Goal: Transaction & Acquisition: Book appointment/travel/reservation

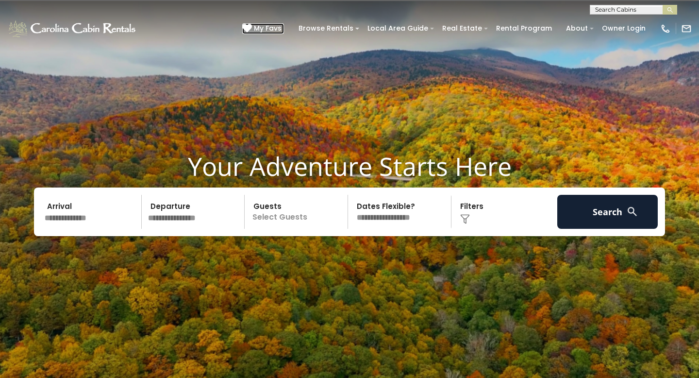
click at [271, 29] on span "My Favs" at bounding box center [268, 28] width 28 height 10
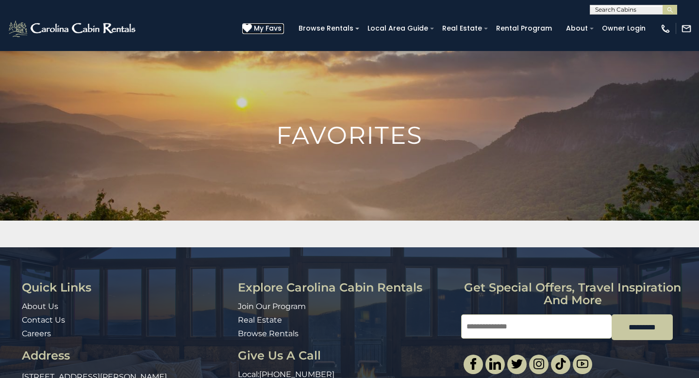
click at [252, 29] on icon at bounding box center [247, 28] width 10 height 10
click at [368, 141] on h1 "Favorites" at bounding box center [349, 135] width 699 height 24
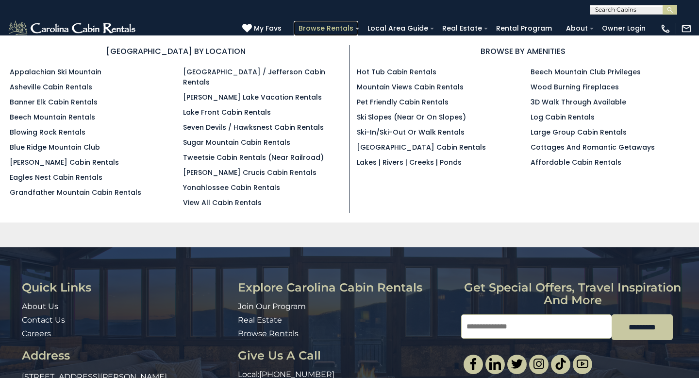
click at [358, 26] on link "Browse Rentals" at bounding box center [326, 28] width 65 height 15
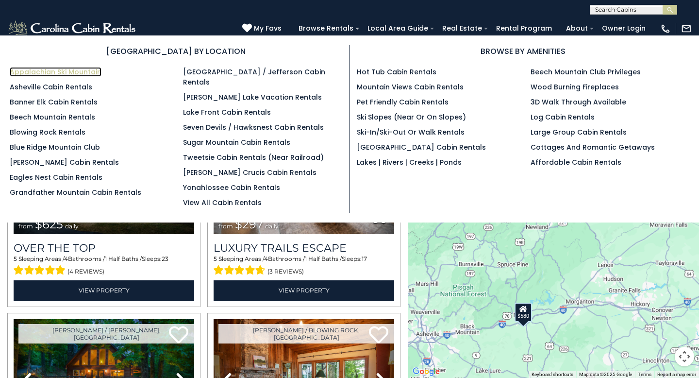
click at [82, 72] on link "Appalachian Ski Mountain" at bounding box center [56, 72] width 92 height 10
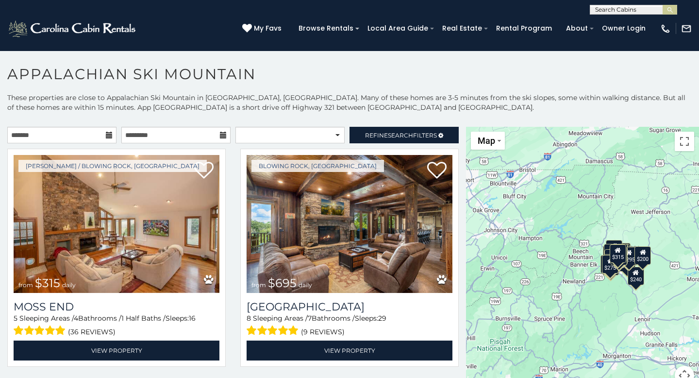
click at [108, 135] on icon at bounding box center [109, 135] width 7 height 7
click at [109, 135] on icon at bounding box center [109, 135] width 7 height 7
click at [107, 134] on icon at bounding box center [109, 135] width 7 height 7
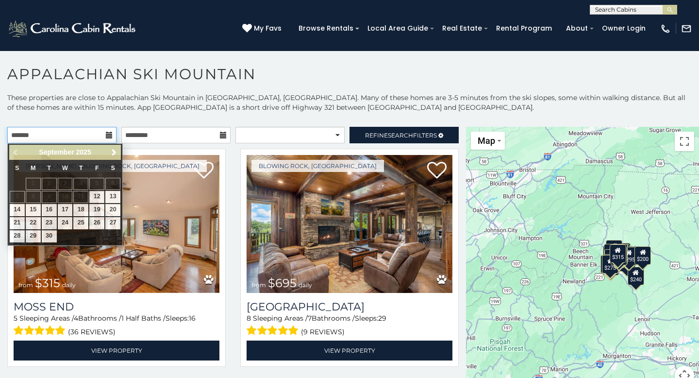
click at [81, 135] on input "text" at bounding box center [61, 135] width 109 height 17
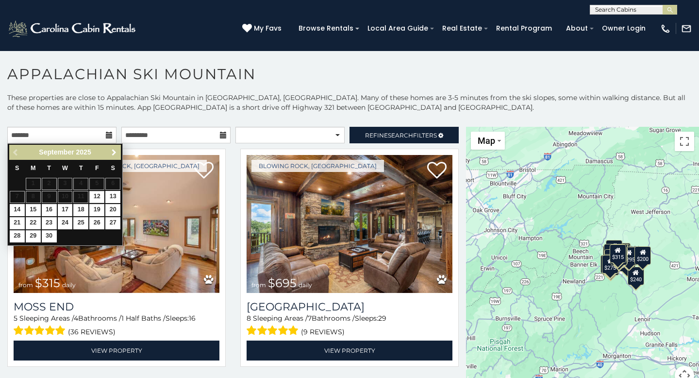
click at [116, 151] on span "Next" at bounding box center [114, 153] width 8 height 8
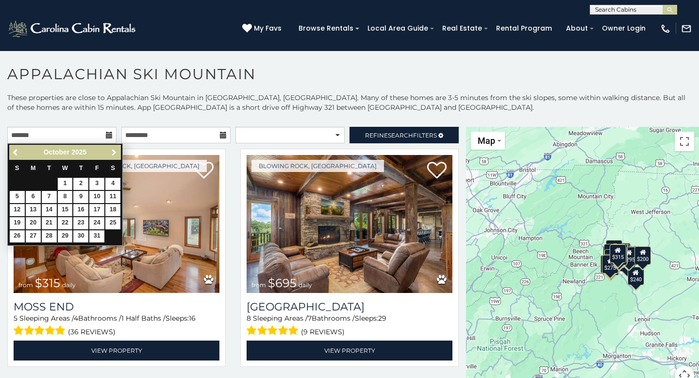
click at [116, 151] on span "Next" at bounding box center [114, 153] width 8 height 8
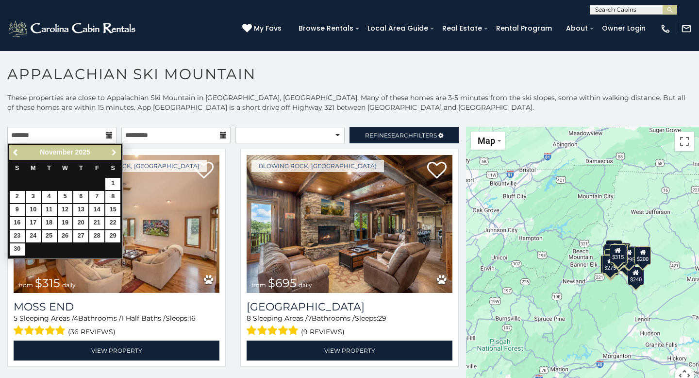
click at [116, 151] on span "Next" at bounding box center [114, 153] width 8 height 8
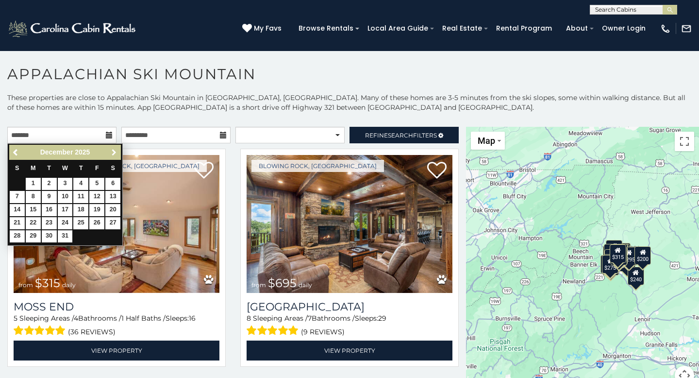
click at [116, 151] on span "Next" at bounding box center [114, 153] width 8 height 8
click at [113, 150] on span "Next" at bounding box center [114, 153] width 8 height 8
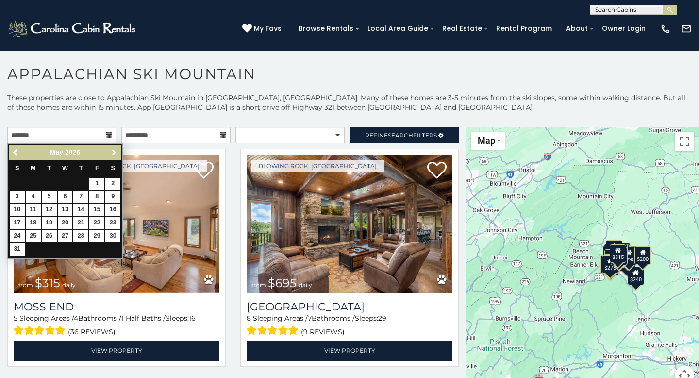
click at [113, 150] on span "Next" at bounding box center [114, 153] width 8 height 8
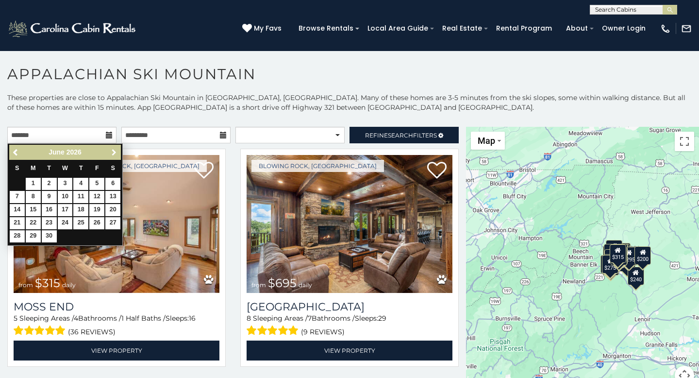
click at [113, 150] on span "Next" at bounding box center [114, 153] width 8 height 8
click at [80, 207] on link "16" at bounding box center [80, 210] width 15 height 12
type input "**********"
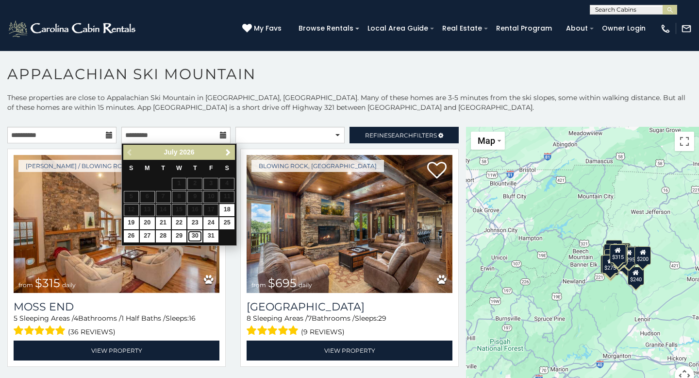
click at [195, 235] on link "30" at bounding box center [194, 236] width 15 height 12
type input "**********"
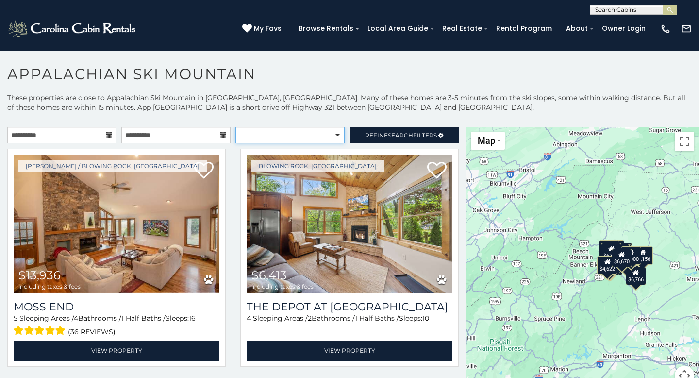
click at [336, 134] on select "**********" at bounding box center [289, 135] width 109 height 17
select select "**********"
click at [235, 127] on select "**********" at bounding box center [289, 135] width 109 height 17
click at [656, 355] on div "$13,936 $6,413 $7,829 $23,979 $5,476 $12,493 $10,542 $10,604 $4,644 $6,438 $7,4…" at bounding box center [582, 262] width 233 height 270
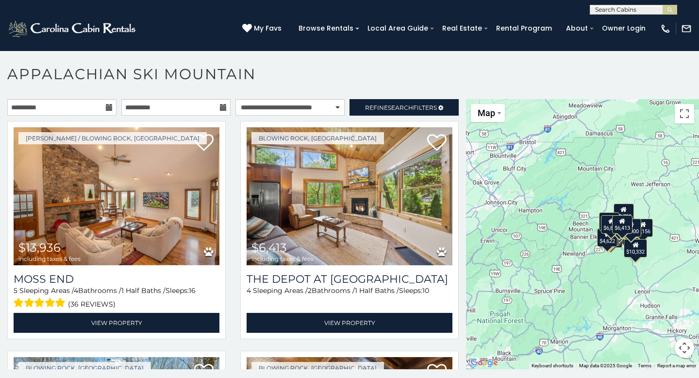
scroll to position [28, 0]
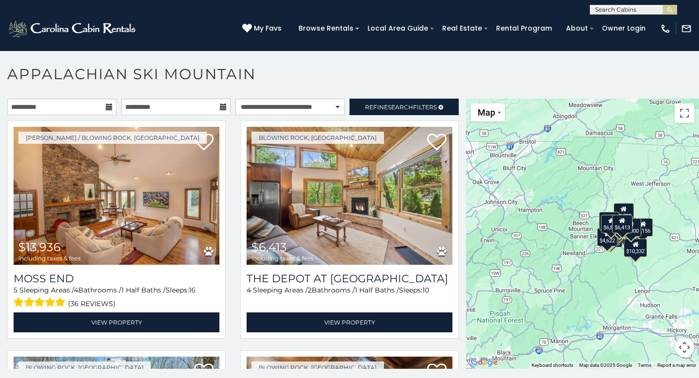
click at [680, 348] on button "Map camera controls" at bounding box center [684, 346] width 19 height 19
click at [659, 298] on button "Zoom in" at bounding box center [659, 298] width 19 height 19
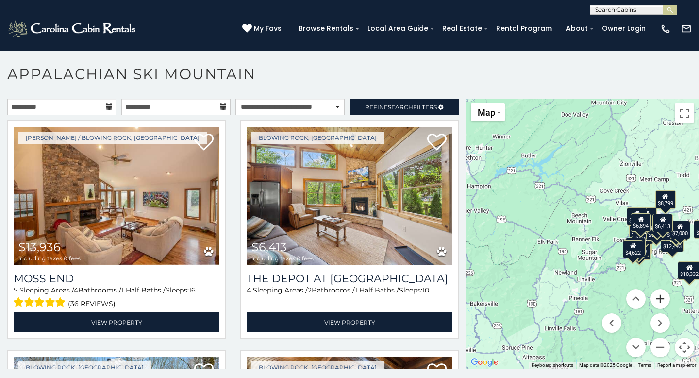
click at [659, 298] on button "Zoom in" at bounding box center [659, 298] width 19 height 19
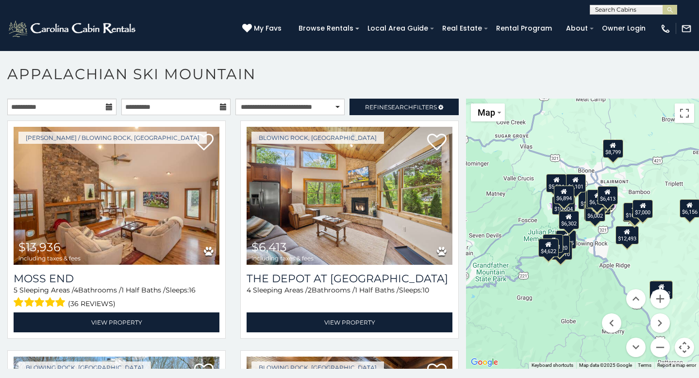
drag, startPoint x: 695, startPoint y: 306, endPoint x: 559, endPoint y: 281, distance: 138.6
click at [559, 281] on div "$13,936 $6,413 $7,829 $23,979 $5,476 $12,493 $10,542 $10,604 $4,644 $6,438 $7,4…" at bounding box center [582, 234] width 233 height 270
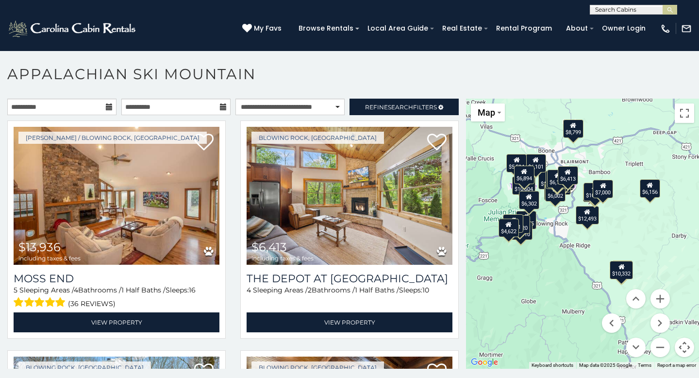
drag, startPoint x: 645, startPoint y: 271, endPoint x: 604, endPoint y: 251, distance: 45.6
click at [604, 250] on div "$13,936 $6,413 $7,829 $23,979 $5,476 $12,493 $10,542 $10,604 $4,644 $6,438 $7,4…" at bounding box center [582, 234] width 233 height 270
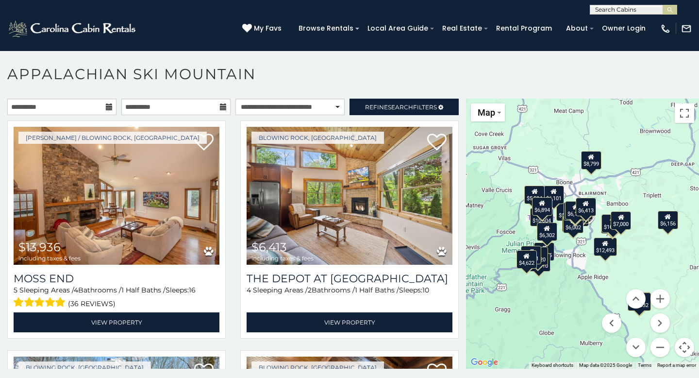
drag, startPoint x: 602, startPoint y: 241, endPoint x: 621, endPoint y: 272, distance: 36.8
click at [621, 272] on div "$13,936 $6,413 $7,829 $23,979 $5,476 $12,493 $10,542 $10,604 $4,644 $6,438 $7,4…" at bounding box center [582, 234] width 233 height 270
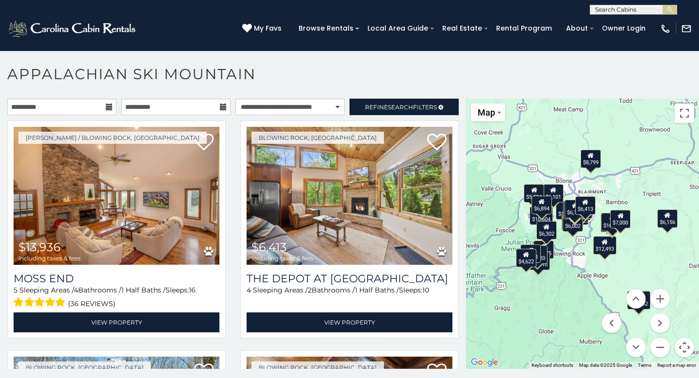
click at [624, 310] on menu at bounding box center [636, 323] width 68 height 68
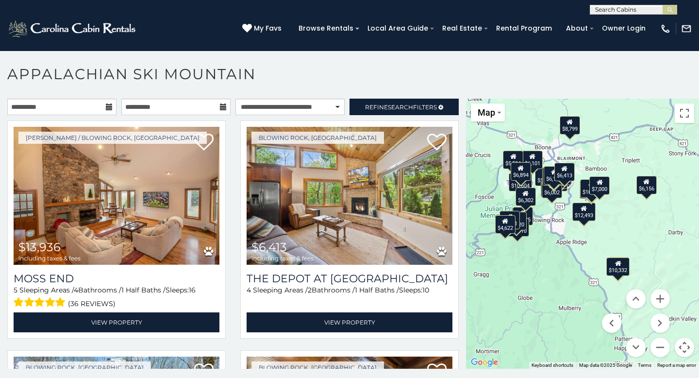
drag, startPoint x: 640, startPoint y: 274, endPoint x: 618, endPoint y: 241, distance: 39.2
click at [618, 241] on div "$13,936 $6,413 $7,829 $23,979 $5,476 $12,493 $10,542 $10,604 $4,644 $6,438 $7,4…" at bounding box center [582, 234] width 233 height 270
click at [619, 276] on div "$10,332" at bounding box center [617, 267] width 23 height 18
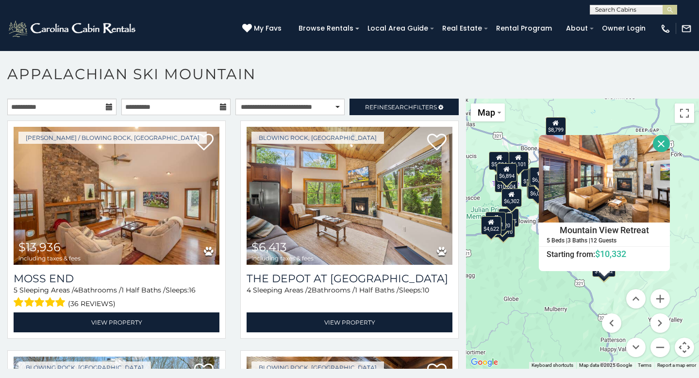
click at [629, 278] on div "$13,936 $6,413 $7,829 $23,979 $5,476 $12,493 $10,542 $10,604 $4,644 $6,438 $7,4…" at bounding box center [582, 234] width 233 height 270
click at [514, 257] on div "$13,936 $6,413 $7,829 $23,979 $5,476 $12,493 $10,542 $10,604 $4,644 $6,438 $7,4…" at bounding box center [582, 234] width 233 height 270
click at [657, 140] on button "Close" at bounding box center [661, 143] width 17 height 17
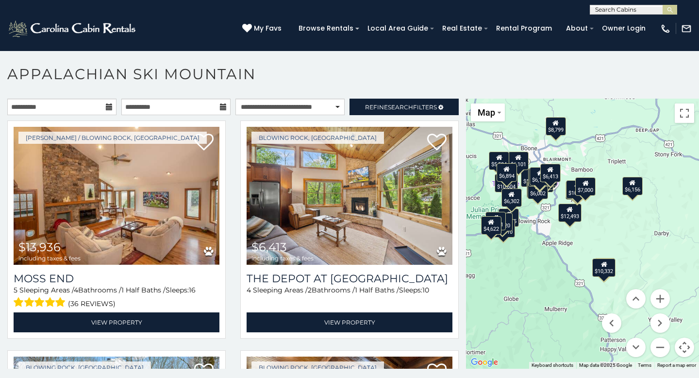
click at [634, 191] on div "$6,156" at bounding box center [632, 186] width 20 height 18
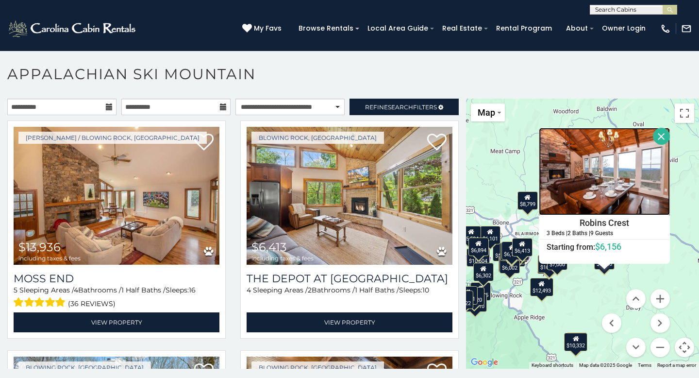
click at [650, 170] on img at bounding box center [604, 171] width 131 height 87
click at [587, 308] on div "$13,936 $6,413 $7,829 $23,979 $5,476 $12,493 $10,542 $10,604 $4,644 $6,438 $7,4…" at bounding box center [582, 234] width 233 height 270
click at [661, 138] on button "Close" at bounding box center [661, 136] width 17 height 17
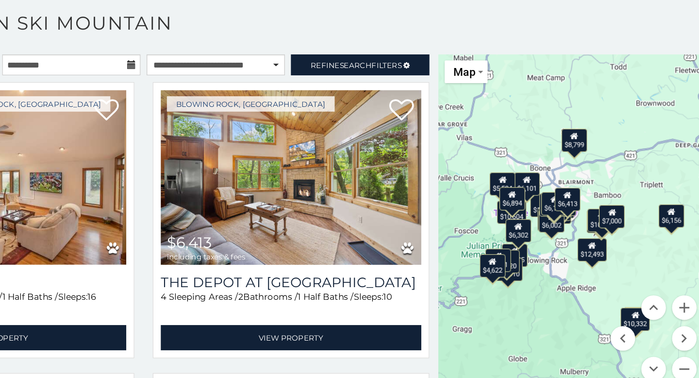
drag, startPoint x: 546, startPoint y: 231, endPoint x: 595, endPoint y: 196, distance: 60.5
click at [595, 196] on div "$13,936 $6,413 $7,829 $23,979 $5,476 $12,493 $10,542 $10,604 $4,644 $6,438 $7,4…" at bounding box center [582, 234] width 233 height 270
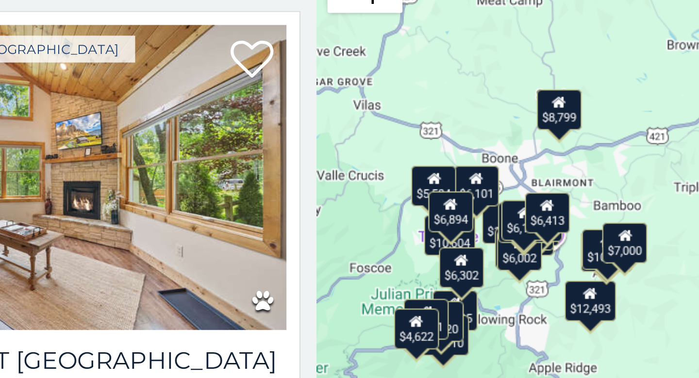
click at [555, 235] on div "$6,002" at bounding box center [557, 228] width 20 height 18
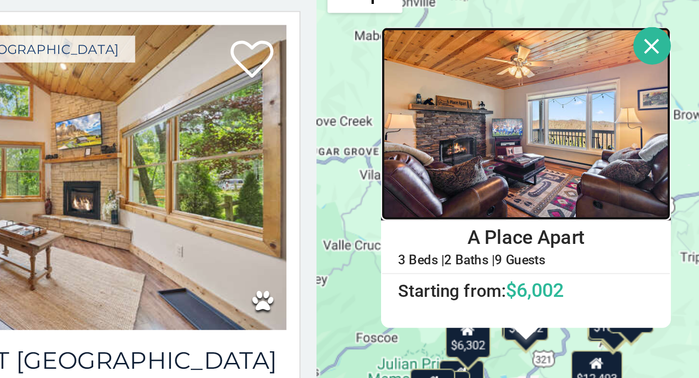
click at [619, 173] on img at bounding box center [560, 171] width 131 height 87
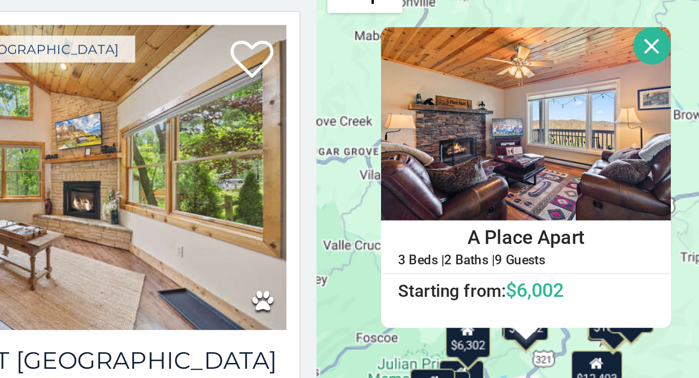
click at [615, 136] on button "Close" at bounding box center [617, 136] width 17 height 17
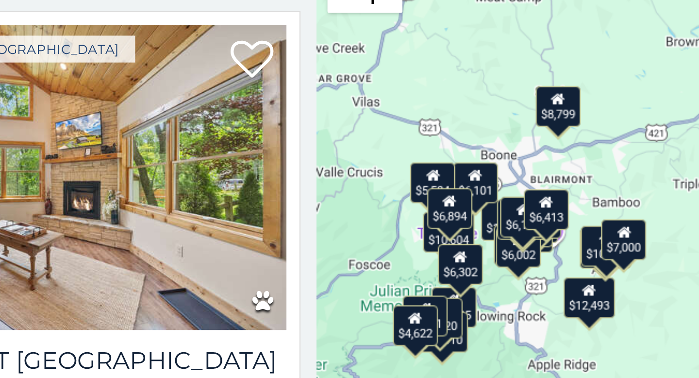
drag, startPoint x: 560, startPoint y: 210, endPoint x: 556, endPoint y: 176, distance: 34.7
click at [525, 213] on div "$6,894" at bounding box center [526, 209] width 20 height 18
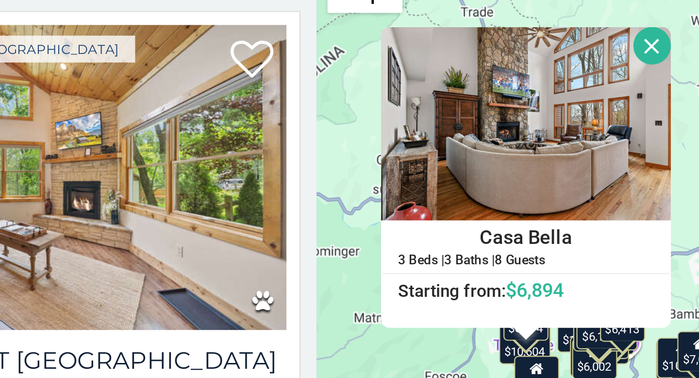
click at [616, 133] on button "Close" at bounding box center [617, 136] width 17 height 17
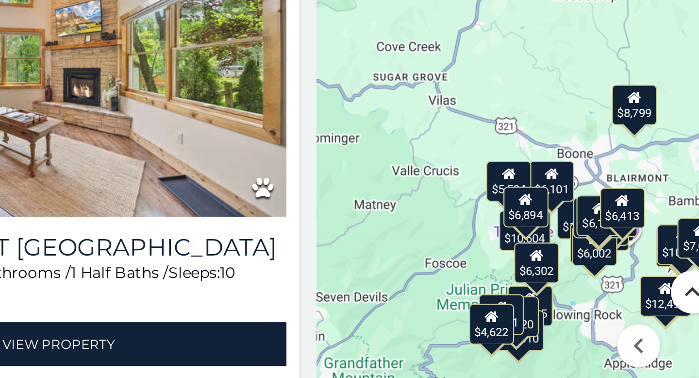
click at [637, 297] on button "Move up" at bounding box center [635, 298] width 19 height 19
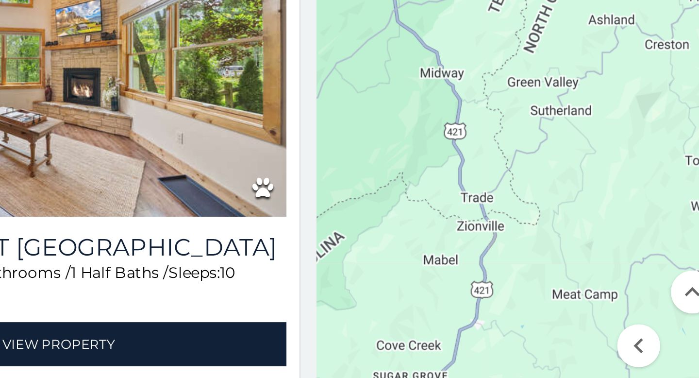
drag, startPoint x: 614, startPoint y: 300, endPoint x: 558, endPoint y: 275, distance: 62.1
click at [557, 274] on div "$13,936 $6,413 $7,829 $23,979 $5,476 $12,493 $10,542 $10,604 $4,644 $6,438 $7,4…" at bounding box center [582, 234] width 233 height 270
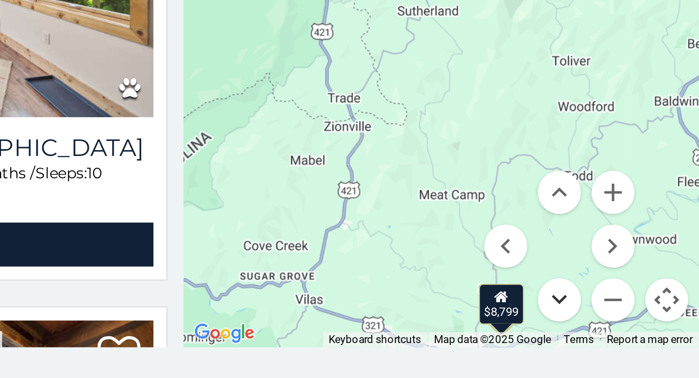
scroll to position [5, 0]
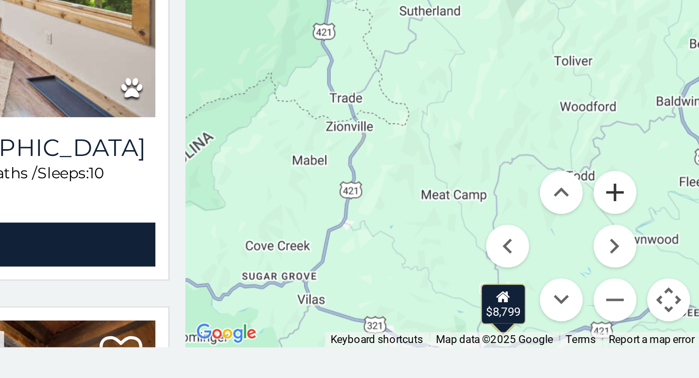
click at [661, 292] on button "Zoom in" at bounding box center [659, 293] width 19 height 19
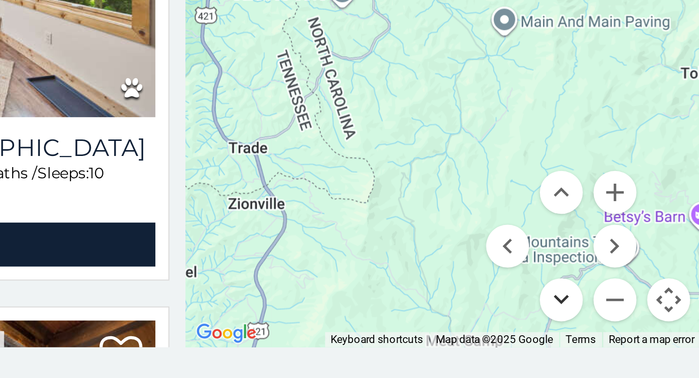
click at [635, 340] on button "Move down" at bounding box center [635, 341] width 19 height 19
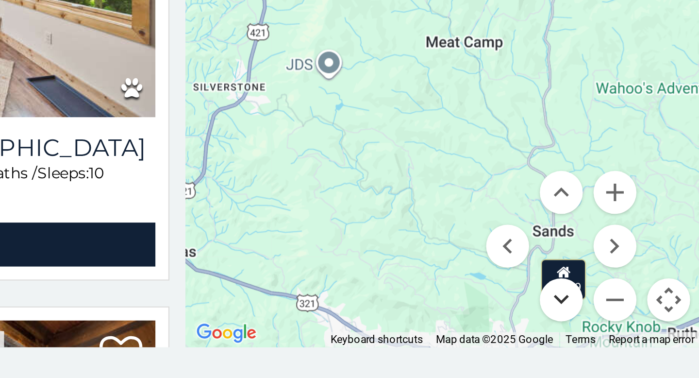
click at [635, 340] on button "Move down" at bounding box center [635, 341] width 19 height 19
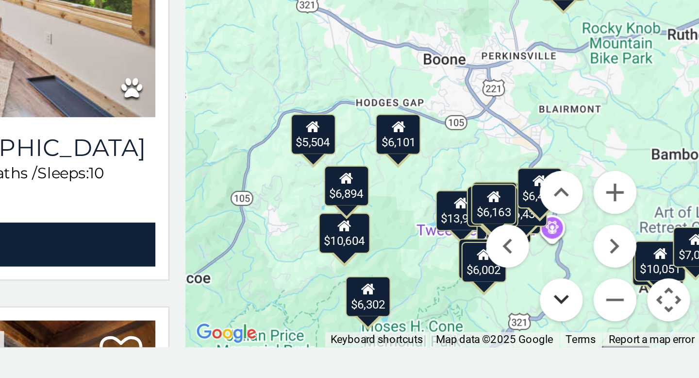
click at [635, 340] on button "Move down" at bounding box center [635, 341] width 19 height 19
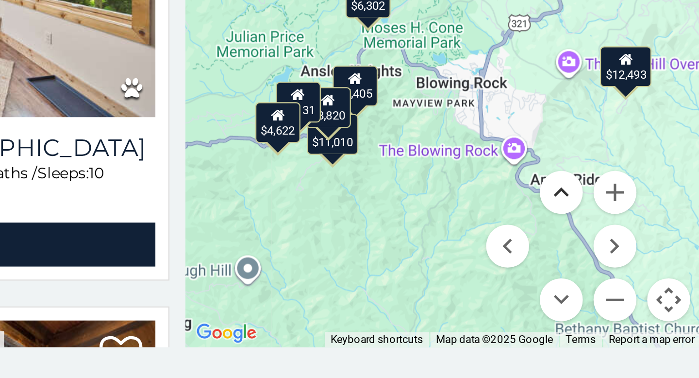
click at [632, 294] on button "Move up" at bounding box center [635, 293] width 19 height 19
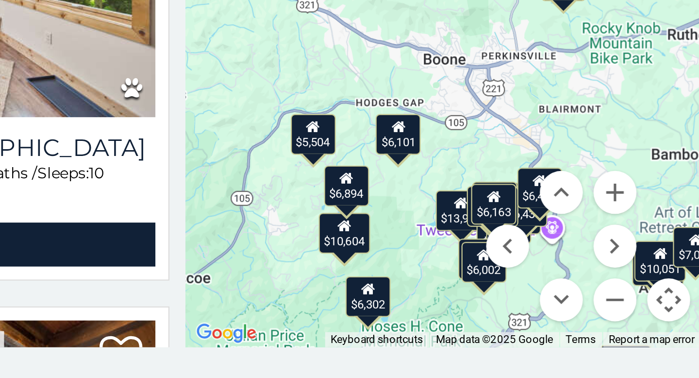
click at [621, 305] on menu at bounding box center [636, 318] width 68 height 68
click at [587, 306] on div "$13,936" at bounding box center [590, 302] width 23 height 18
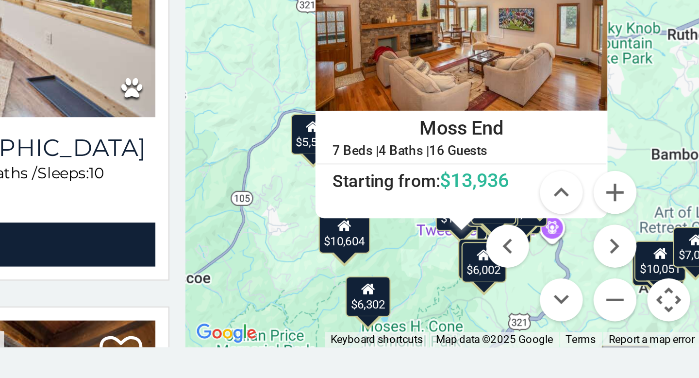
click at [573, 332] on div "$13,936 $6,413 $7,829 $23,979 $5,476 $12,493 $10,542 $10,604 $4,644 $6,438 $7,4…" at bounding box center [582, 229] width 233 height 270
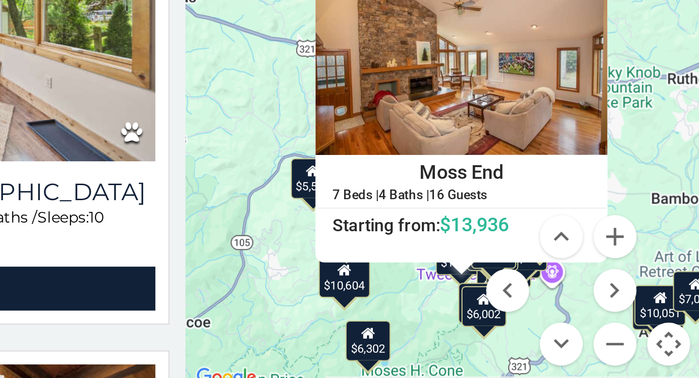
scroll to position [0, 0]
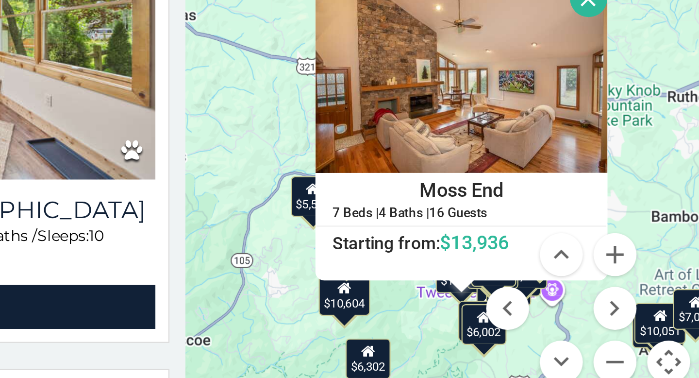
click at [646, 208] on button "Close" at bounding box center [648, 206] width 17 height 17
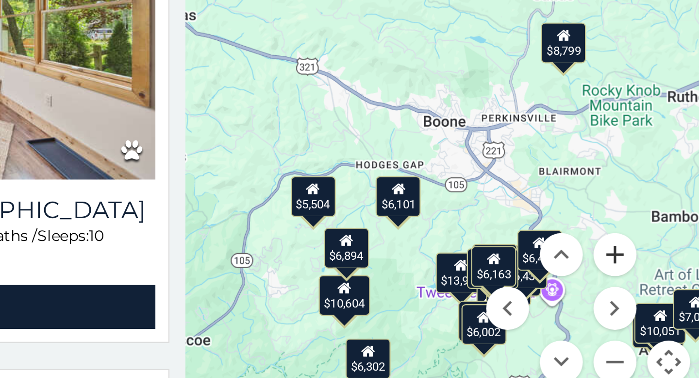
click at [660, 320] on button "Zoom in" at bounding box center [659, 321] width 19 height 19
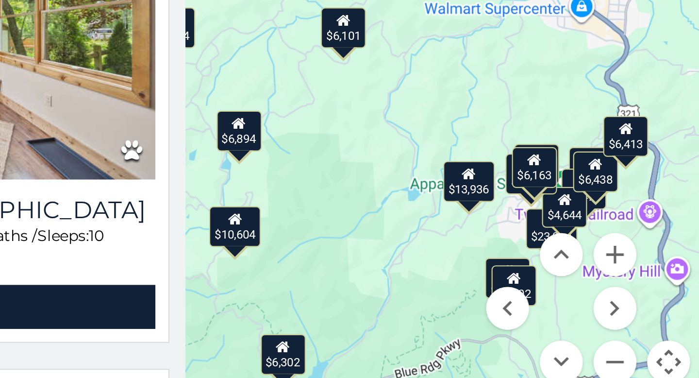
drag, startPoint x: 593, startPoint y: 352, endPoint x: 586, endPoint y: 226, distance: 126.4
click at [586, 226] on div "$13,936 $6,413 $7,829 $23,979 $5,476 $12,493 $10,542 $10,604 $4,644 $6,438 $7,4…" at bounding box center [582, 257] width 233 height 270
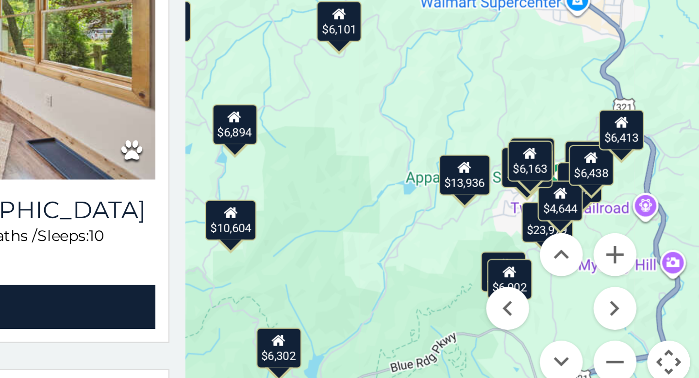
click at [533, 219] on div "$6,101" at bounding box center [535, 216] width 20 height 18
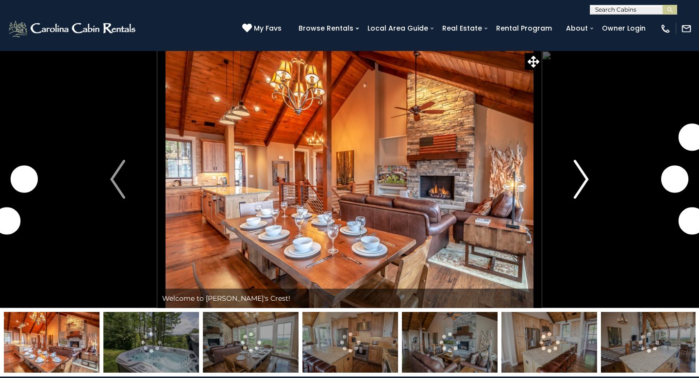
click at [585, 179] on img "Next" at bounding box center [581, 179] width 15 height 39
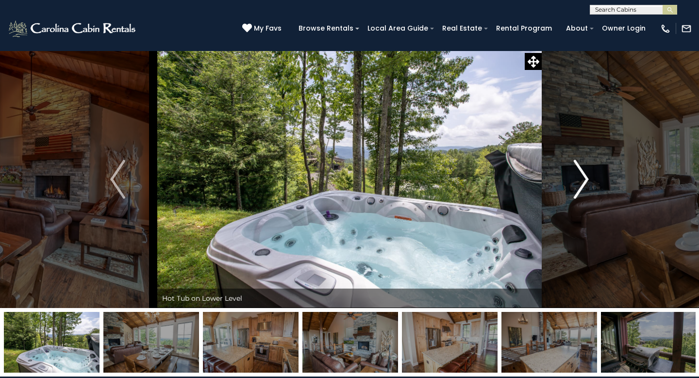
click at [586, 179] on img "Next" at bounding box center [581, 179] width 15 height 39
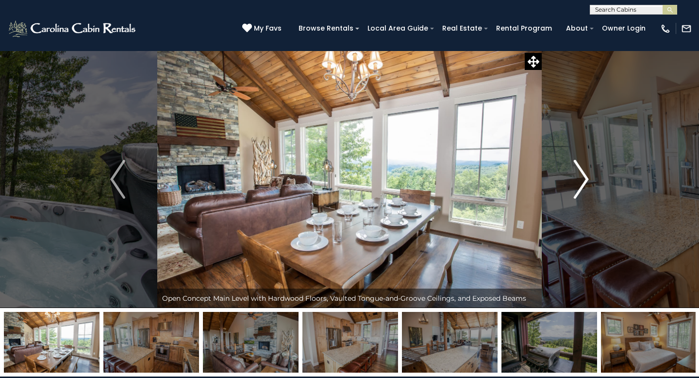
click at [586, 179] on img "Next" at bounding box center [581, 179] width 15 height 39
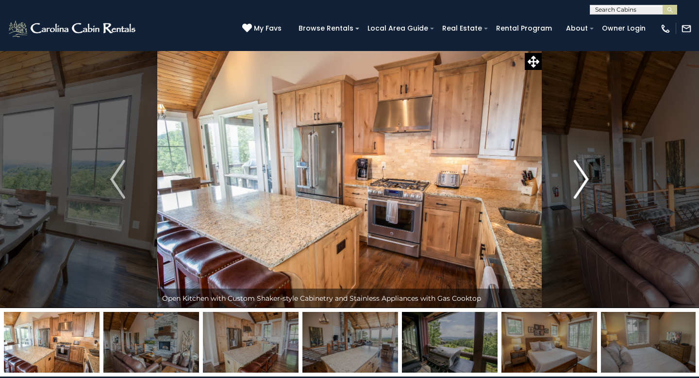
click at [586, 179] on img "Next" at bounding box center [581, 179] width 15 height 39
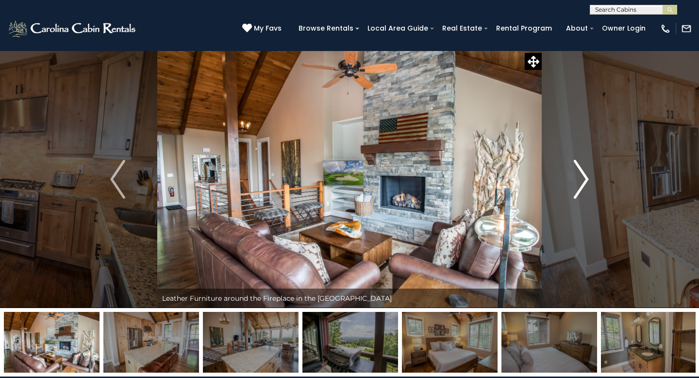
click at [586, 179] on img "Next" at bounding box center [581, 179] width 15 height 39
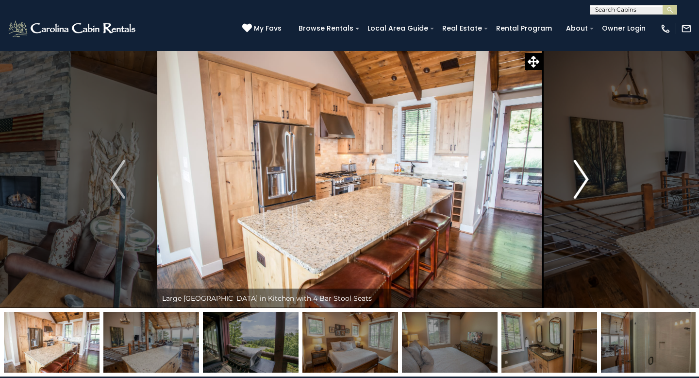
click at [586, 179] on img "Next" at bounding box center [581, 179] width 15 height 39
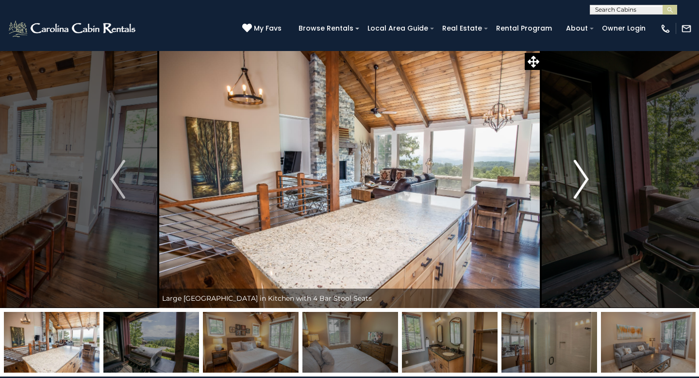
click at [586, 179] on img "Next" at bounding box center [581, 179] width 15 height 39
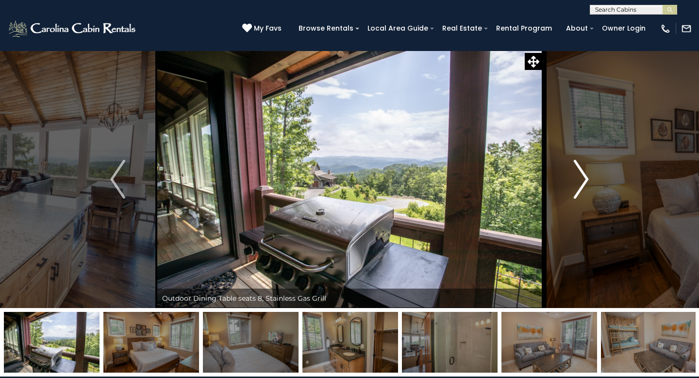
click at [586, 179] on img "Next" at bounding box center [581, 179] width 15 height 39
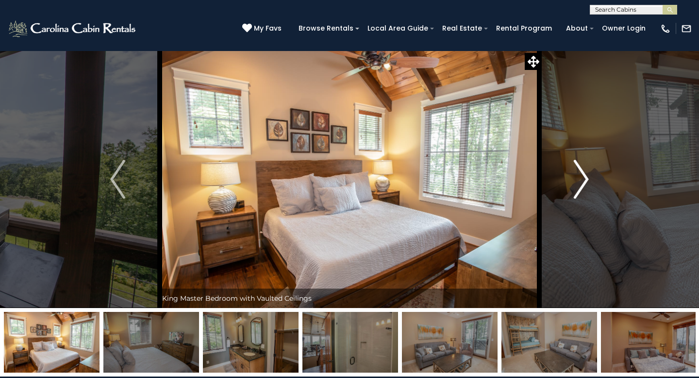
click at [586, 179] on img "Next" at bounding box center [581, 179] width 15 height 39
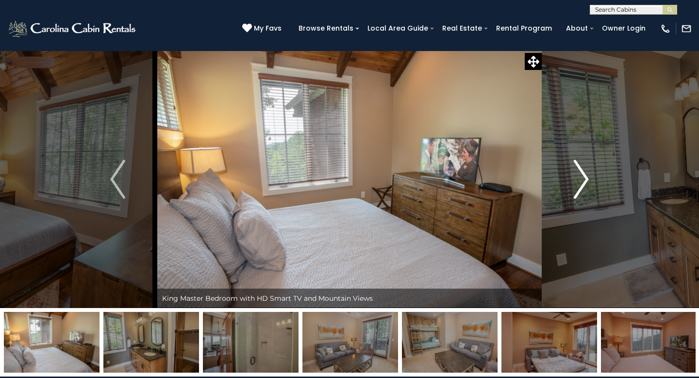
click at [586, 179] on img "Next" at bounding box center [581, 179] width 15 height 39
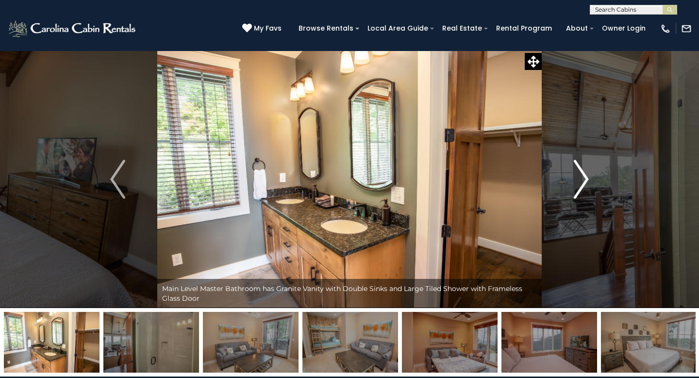
click at [586, 179] on img "Next" at bounding box center [581, 179] width 15 height 39
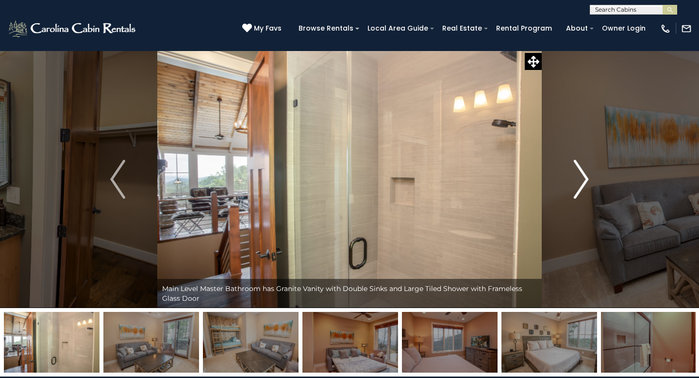
click at [586, 179] on img "Next" at bounding box center [581, 179] width 15 height 39
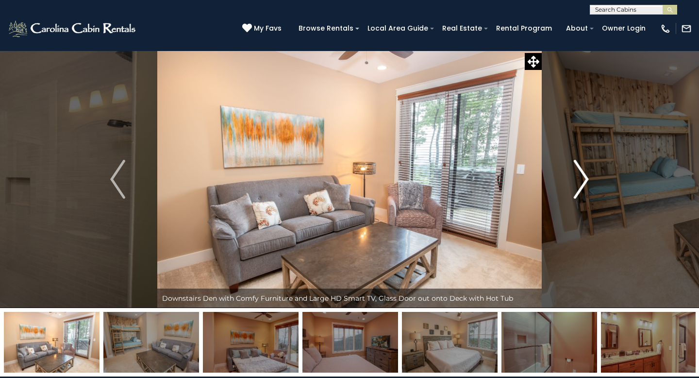
click at [586, 179] on img "Next" at bounding box center [581, 179] width 15 height 39
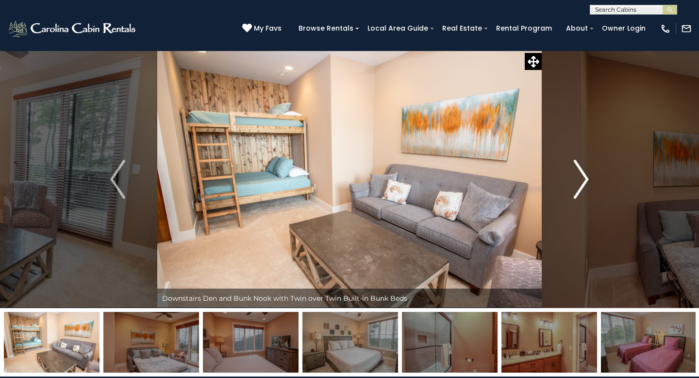
click at [586, 179] on img "Next" at bounding box center [581, 179] width 15 height 39
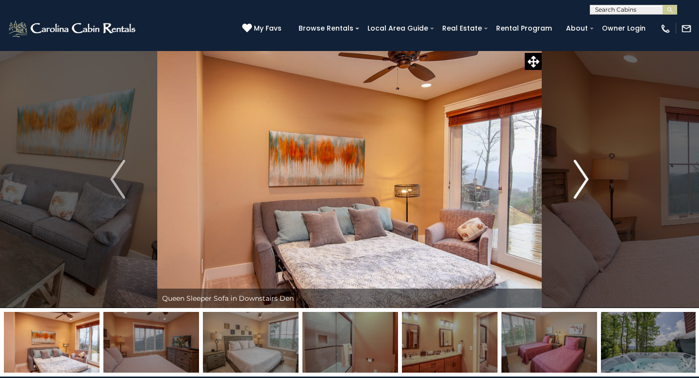
click at [586, 179] on img "Next" at bounding box center [581, 179] width 15 height 39
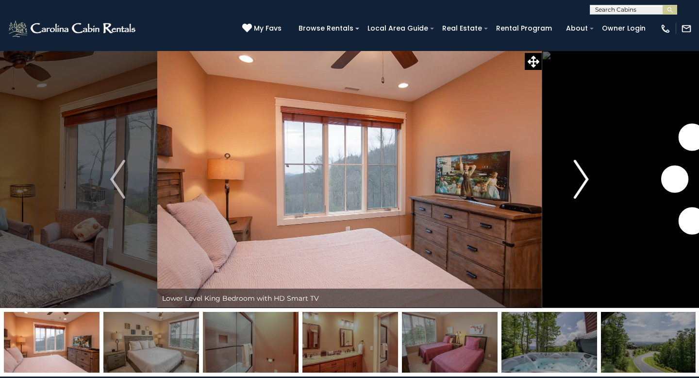
click at [586, 179] on img "Next" at bounding box center [581, 179] width 15 height 39
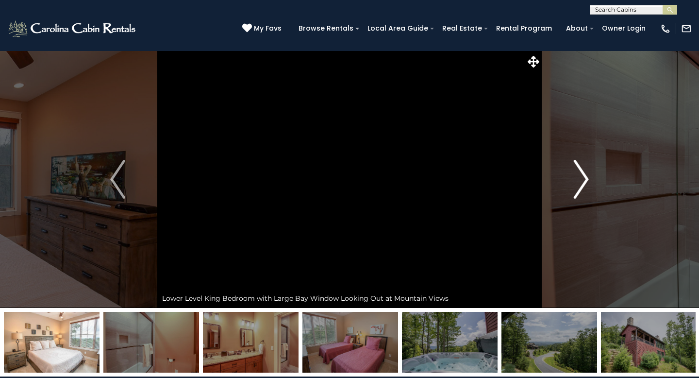
click at [586, 179] on img "Next" at bounding box center [581, 179] width 15 height 39
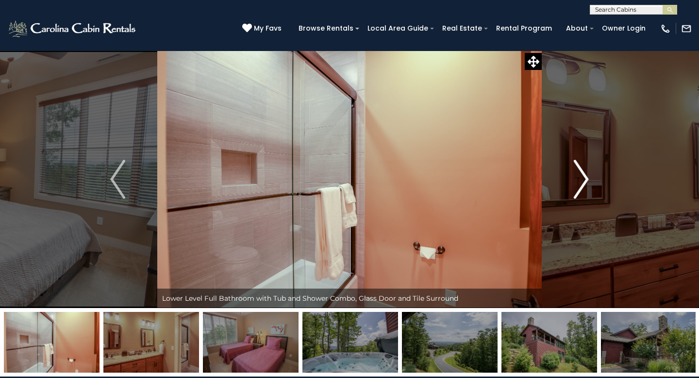
click at [586, 179] on img "Next" at bounding box center [581, 179] width 15 height 39
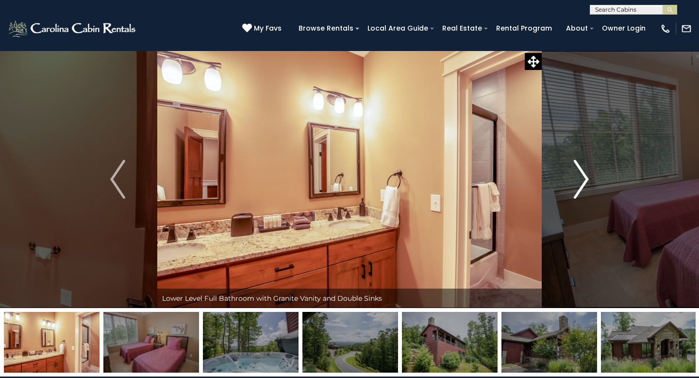
click at [586, 179] on img "Next" at bounding box center [581, 179] width 15 height 39
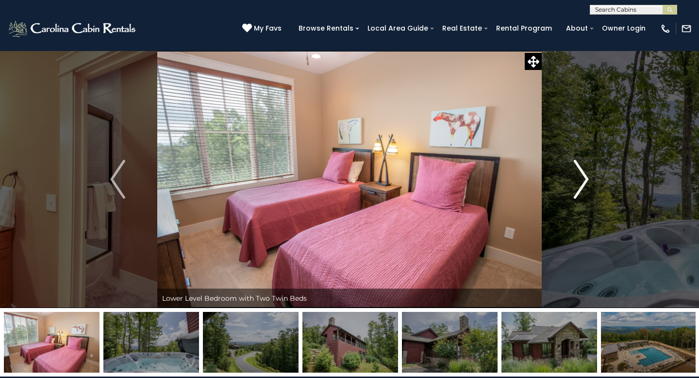
click at [586, 179] on img "Next" at bounding box center [581, 179] width 15 height 39
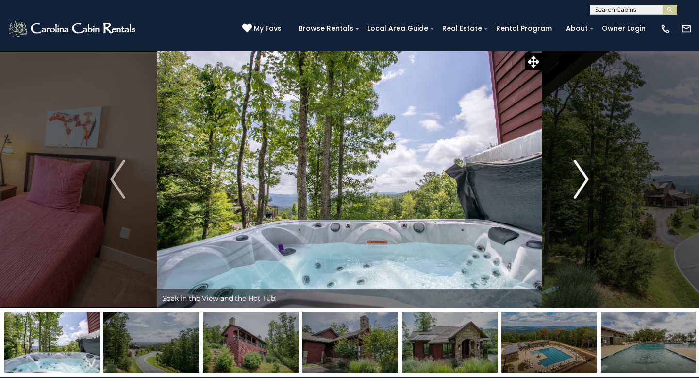
click at [586, 179] on img "Next" at bounding box center [581, 179] width 15 height 39
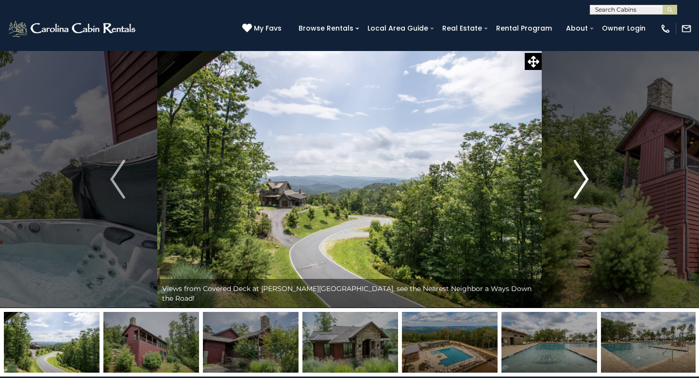
click at [586, 179] on img "Next" at bounding box center [581, 179] width 15 height 39
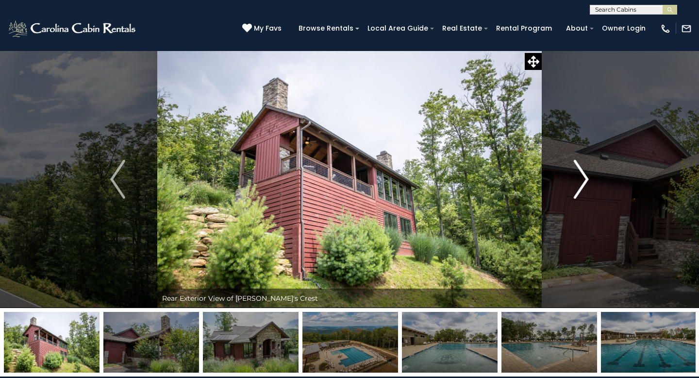
click at [586, 179] on img "Next" at bounding box center [581, 179] width 15 height 39
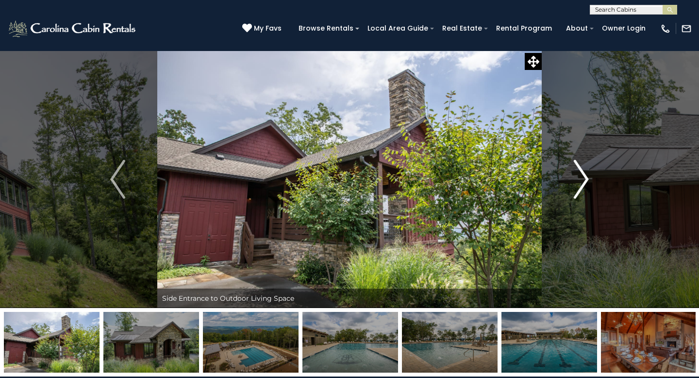
click at [586, 179] on img "Next" at bounding box center [581, 179] width 15 height 39
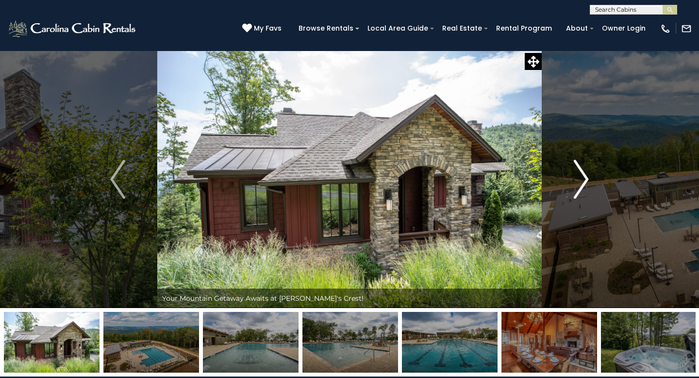
click at [586, 179] on img "Next" at bounding box center [581, 179] width 15 height 39
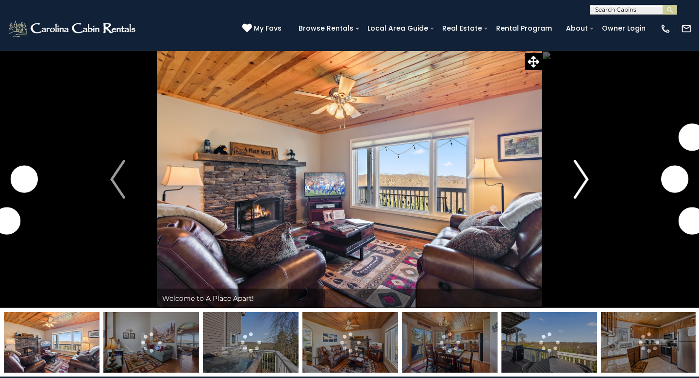
click at [580, 184] on img "Next" at bounding box center [581, 179] width 15 height 39
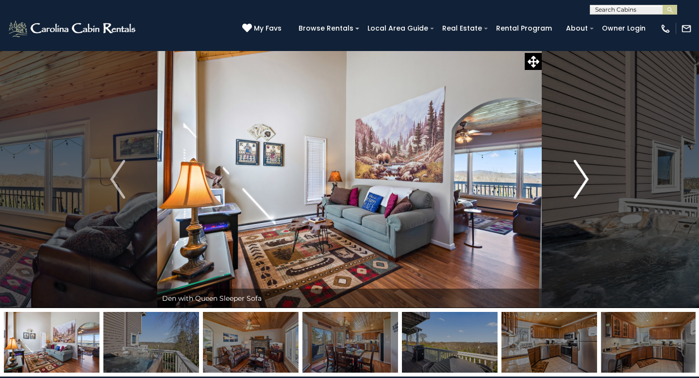
click at [581, 184] on img "Next" at bounding box center [581, 179] width 15 height 39
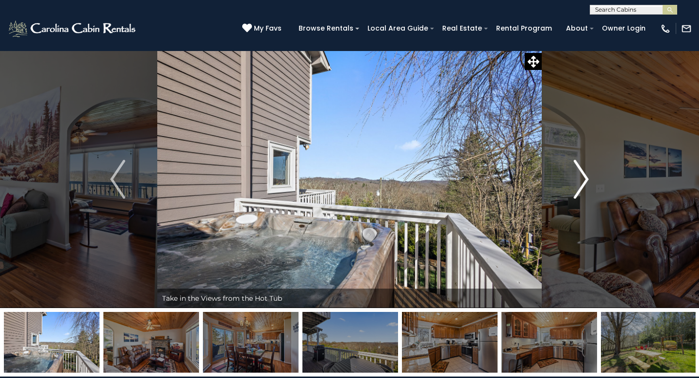
click at [581, 184] on img "Next" at bounding box center [581, 179] width 15 height 39
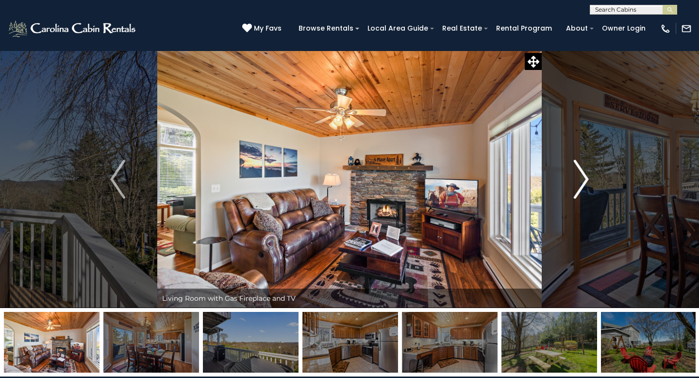
click at [581, 184] on img "Next" at bounding box center [581, 179] width 15 height 39
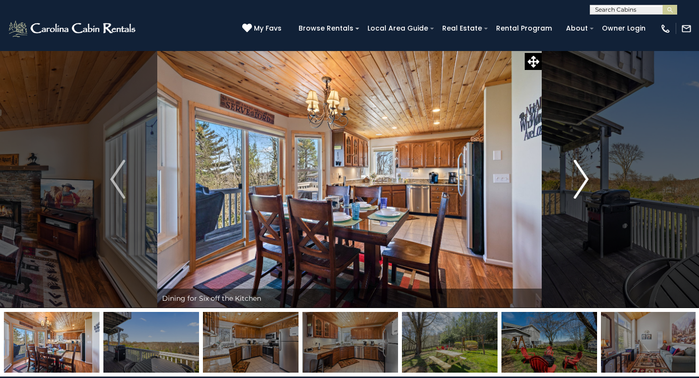
click at [581, 184] on img "Next" at bounding box center [581, 179] width 15 height 39
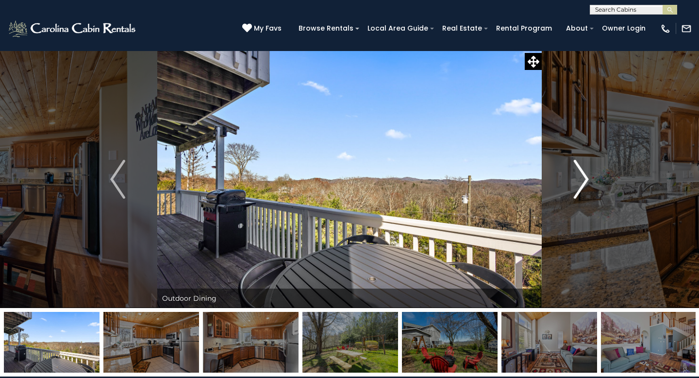
click at [581, 184] on img "Next" at bounding box center [581, 179] width 15 height 39
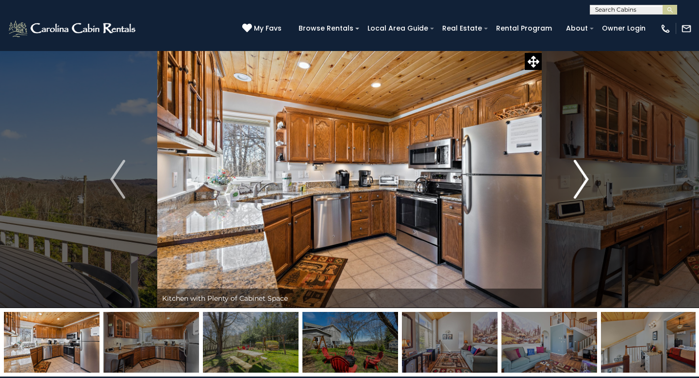
click at [581, 184] on img "Next" at bounding box center [581, 179] width 15 height 39
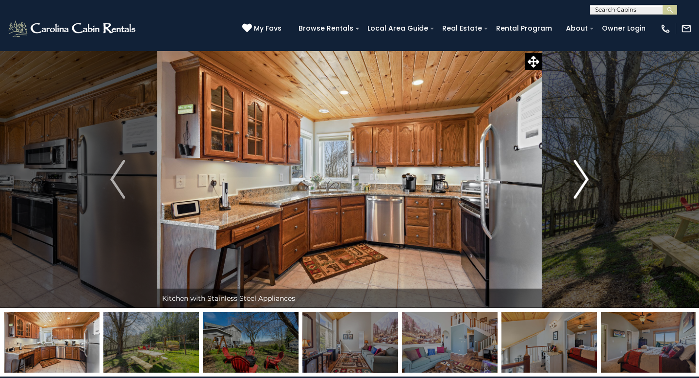
click at [581, 184] on img "Next" at bounding box center [581, 179] width 15 height 39
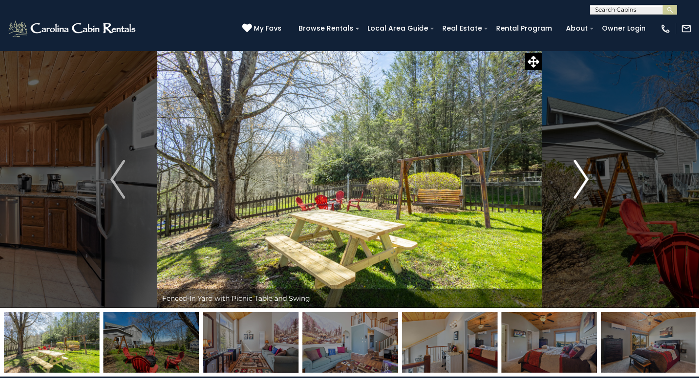
click at [581, 184] on img "Next" at bounding box center [581, 179] width 15 height 39
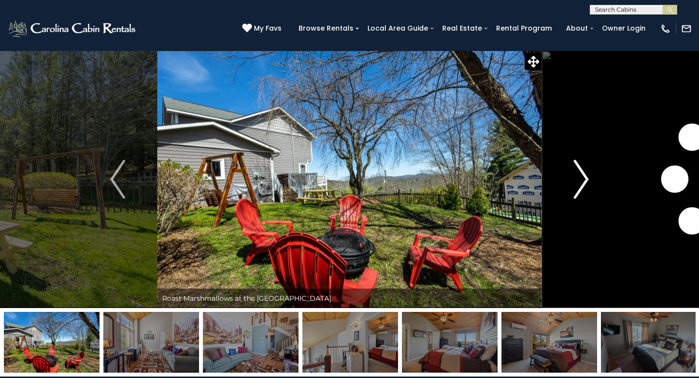
click at [581, 184] on img "Next" at bounding box center [581, 179] width 15 height 39
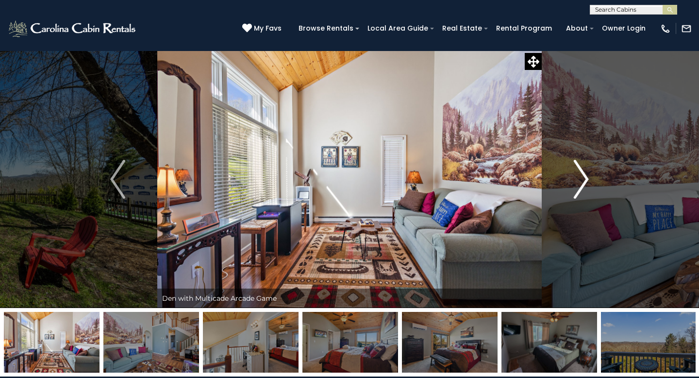
click at [581, 185] on img "Next" at bounding box center [581, 179] width 15 height 39
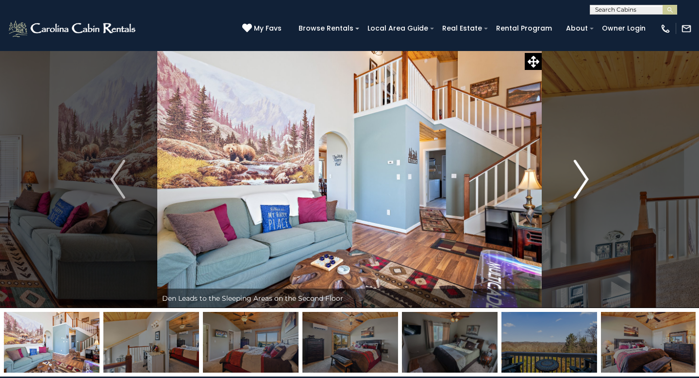
click at [581, 185] on img "Next" at bounding box center [581, 179] width 15 height 39
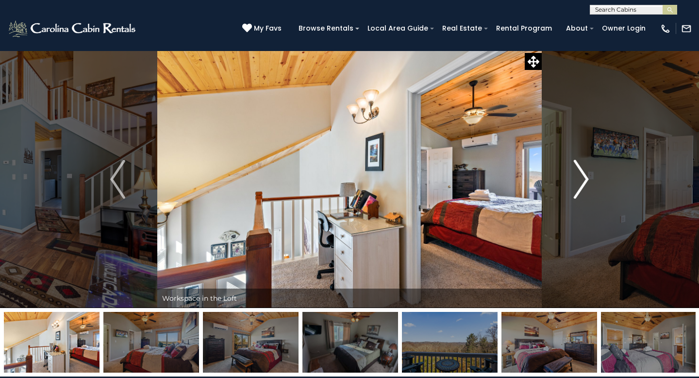
click at [581, 185] on img "Next" at bounding box center [581, 179] width 15 height 39
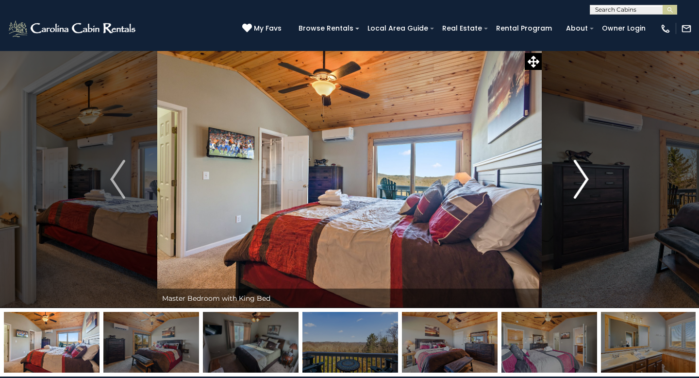
click at [581, 185] on img "Next" at bounding box center [581, 179] width 15 height 39
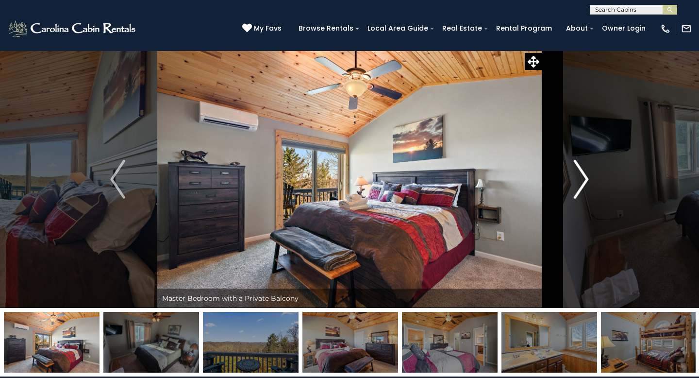
click at [581, 185] on img "Next" at bounding box center [581, 179] width 15 height 39
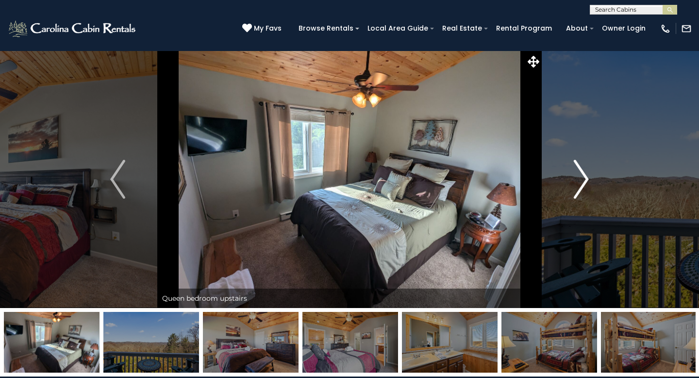
click at [581, 185] on img "Next" at bounding box center [581, 179] width 15 height 39
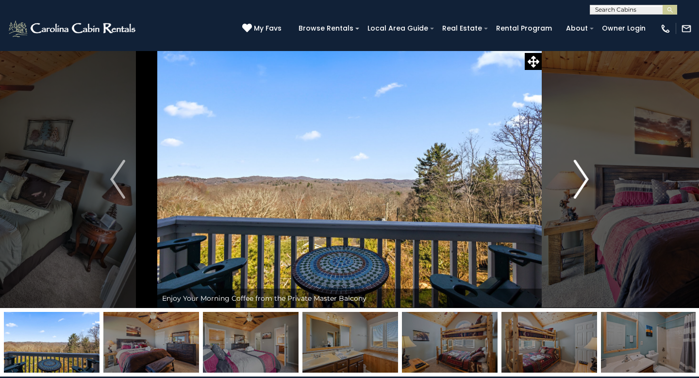
click at [581, 185] on img "Next" at bounding box center [581, 179] width 15 height 39
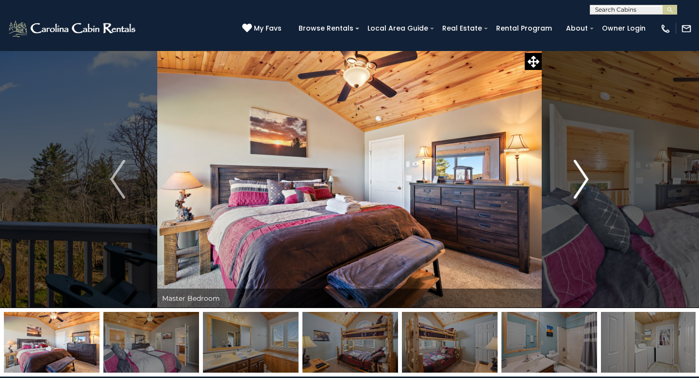
click at [581, 185] on img "Next" at bounding box center [581, 179] width 15 height 39
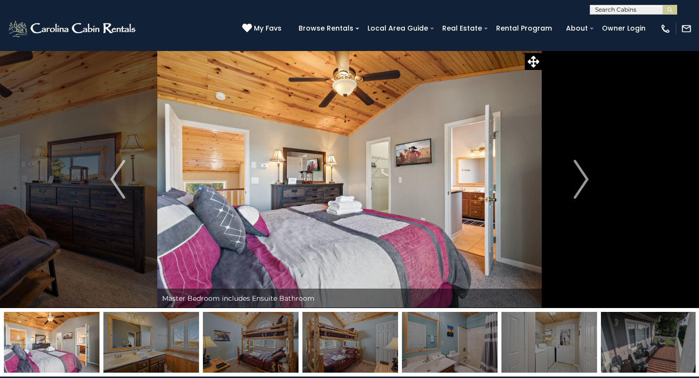
click at [639, 2] on div "**********" at bounding box center [349, 7] width 699 height 15
